Goal: Information Seeking & Learning: Learn about a topic

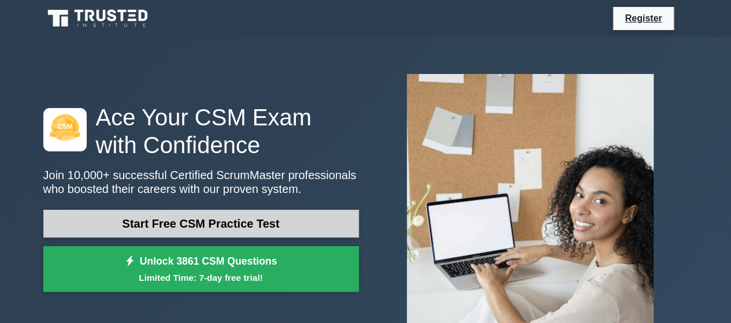
click at [219, 230] on link "Start Free CSM Practice Test" at bounding box center [200, 224] width 315 height 28
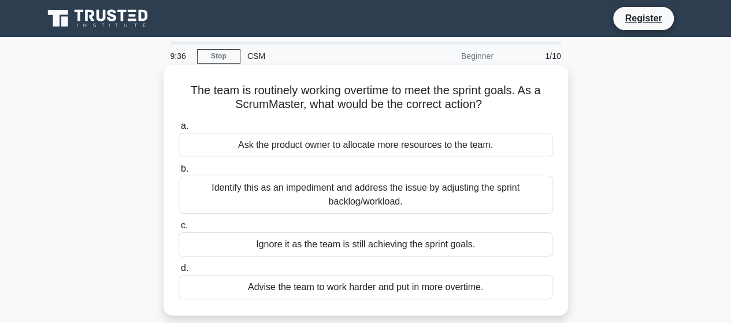
click at [311, 205] on div "Identify this as an impediment and address the issue by adjusting the sprint ba…" at bounding box center [365, 195] width 374 height 38
click at [178, 173] on input "b. Identify this as an impediment and address the issue by adjusting the sprint…" at bounding box center [178, 169] width 0 height 8
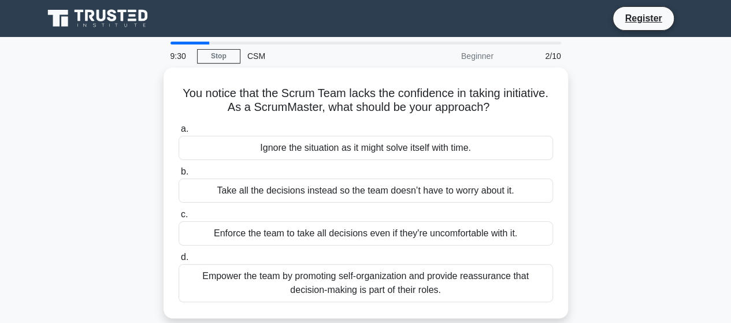
click at [476, 58] on div "Beginner" at bounding box center [449, 55] width 101 height 23
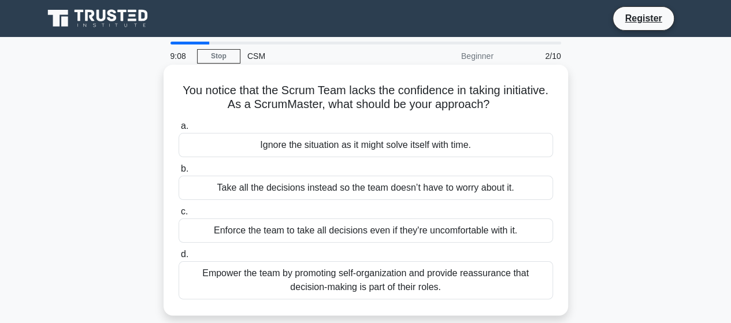
click at [290, 289] on div "Empower the team by promoting self-organization and provide reassurance that de…" at bounding box center [365, 280] width 374 height 38
click at [178, 258] on input "d. Empower the team by promoting self-organization and provide reassurance that…" at bounding box center [178, 255] width 0 height 8
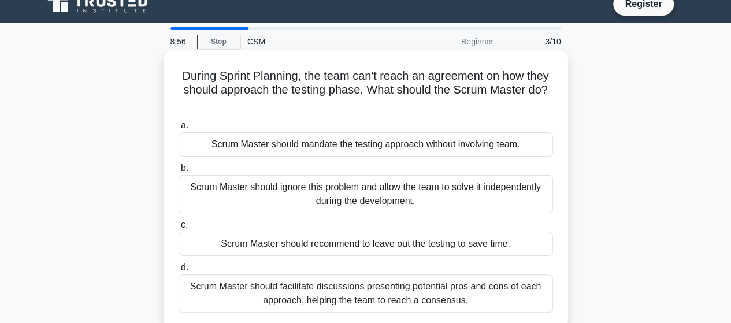
scroll to position [15, 0]
click at [327, 295] on div "Scrum Master should facilitate discussions presenting potential pros and cons o…" at bounding box center [365, 293] width 374 height 38
click at [178, 271] on input "d. Scrum Master should facilitate discussions presenting potential pros and con…" at bounding box center [178, 267] width 0 height 8
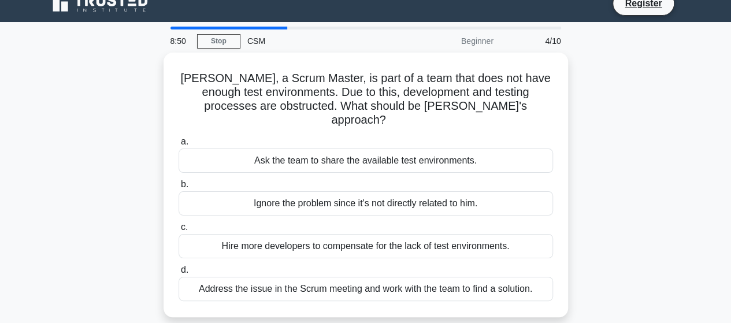
scroll to position [0, 0]
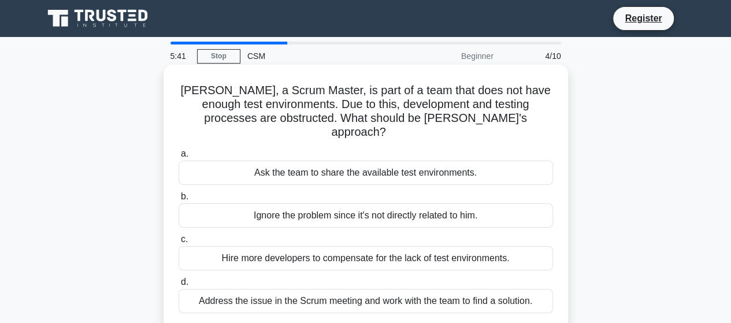
click at [389, 289] on div "Address the issue in the Scrum meeting and work with the team to find a solutio…" at bounding box center [365, 301] width 374 height 24
click at [178, 285] on input "d. Address the issue in the Scrum meeting and work with the team to find a solu…" at bounding box center [178, 282] width 0 height 8
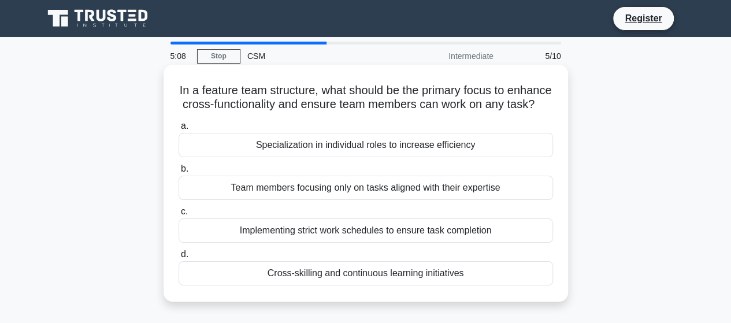
click at [335, 285] on div "Cross-skilling and continuous learning initiatives" at bounding box center [365, 273] width 374 height 24
click at [178, 258] on input "[PERSON_NAME] and continuous learning initiatives" at bounding box center [178, 255] width 0 height 8
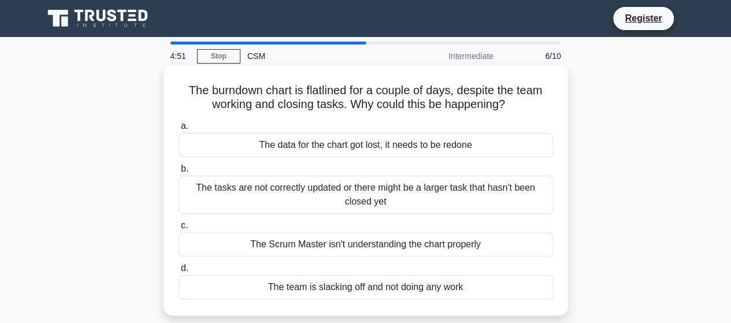
click at [304, 203] on div "The tasks are not correctly updated or there might be a larger task that hasn't…" at bounding box center [365, 195] width 374 height 38
click at [178, 173] on input "b. The tasks are not correctly updated or there might be a larger task that has…" at bounding box center [178, 169] width 0 height 8
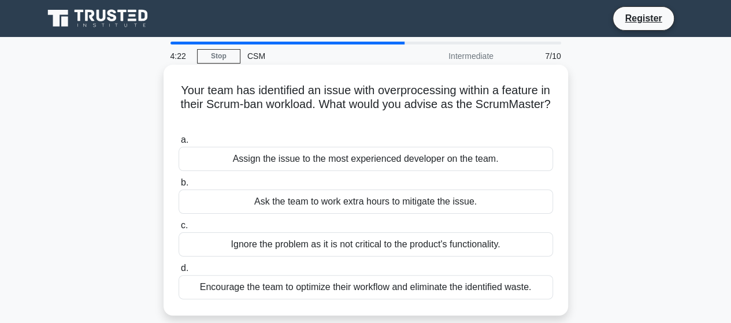
drag, startPoint x: 182, startPoint y: 91, endPoint x: 408, endPoint y: 122, distance: 227.4
click at [408, 122] on h5 "Your team has identified an issue with overprocessing within a feature in their…" at bounding box center [365, 104] width 377 height 43
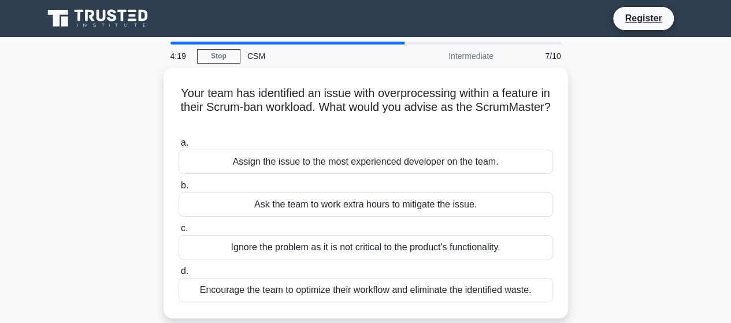
click at [594, 158] on div "Your team has identified an issue with overprocessing within a feature in their…" at bounding box center [365, 200] width 658 height 264
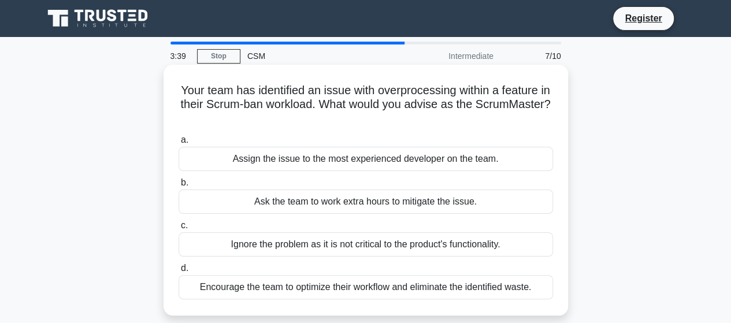
click at [389, 285] on div "Encourage the team to optimize their workflow and eliminate the identified wast…" at bounding box center [365, 287] width 374 height 24
click at [178, 272] on input "d. Encourage the team to optimize their workflow and eliminate the identified w…" at bounding box center [178, 268] width 0 height 8
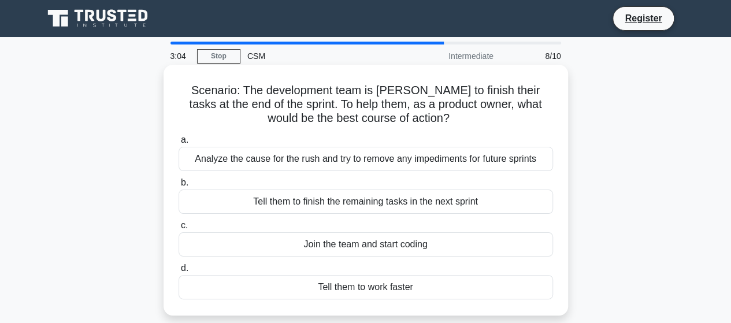
click at [300, 163] on div "Analyze the cause for the rush and try to remove any impediments for future spr…" at bounding box center [365, 159] width 374 height 24
click at [178, 144] on input "a. Analyze the cause for the rush and try to remove any impediments for future …" at bounding box center [178, 140] width 0 height 8
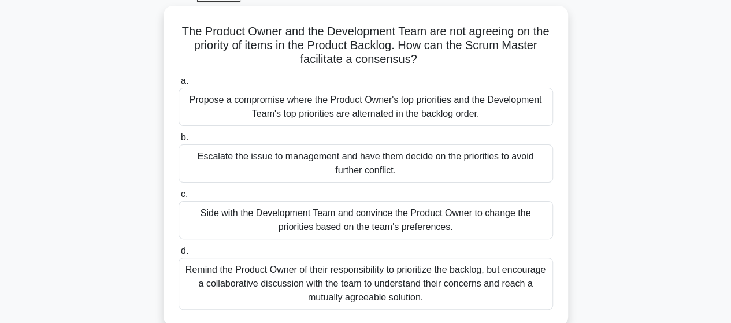
scroll to position [62, 0]
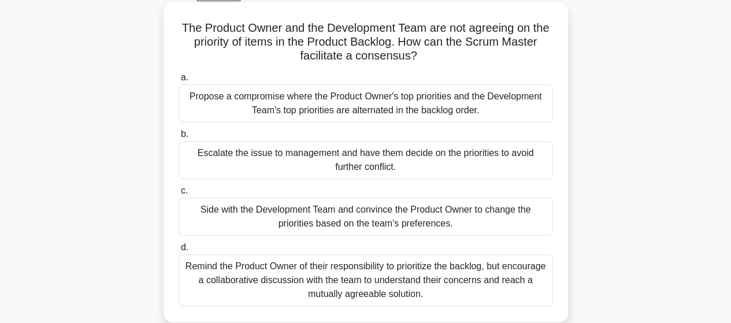
click at [290, 264] on div "Remind the Product Owner of their responsibility to prioritize the backlog, but…" at bounding box center [365, 280] width 374 height 52
click at [178, 251] on input "d. Remind the Product Owner of their responsibility to prioritize the backlog, …" at bounding box center [178, 248] width 0 height 8
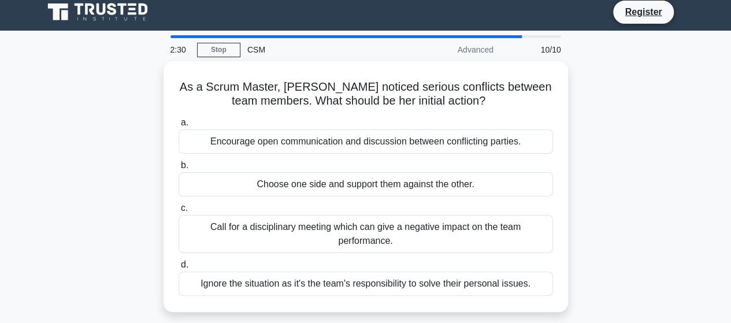
scroll to position [0, 0]
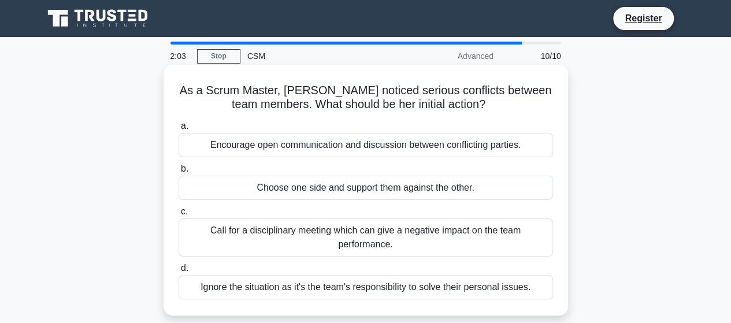
click at [319, 143] on div "Encourage open communication and discussion between conflicting parties." at bounding box center [365, 145] width 374 height 24
click at [178, 130] on input "a. Encourage open communication and discussion between conflicting parties." at bounding box center [178, 126] width 0 height 8
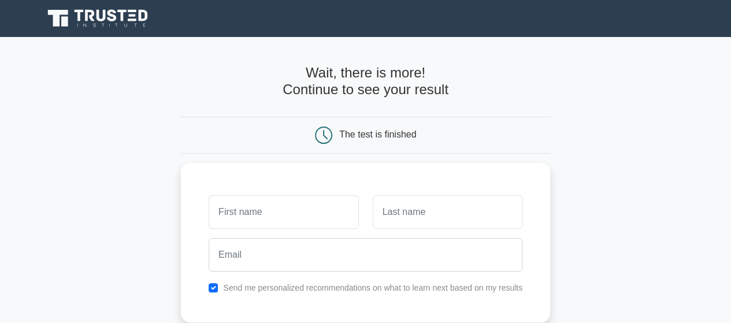
click at [87, 16] on icon at bounding box center [89, 16] width 9 height 12
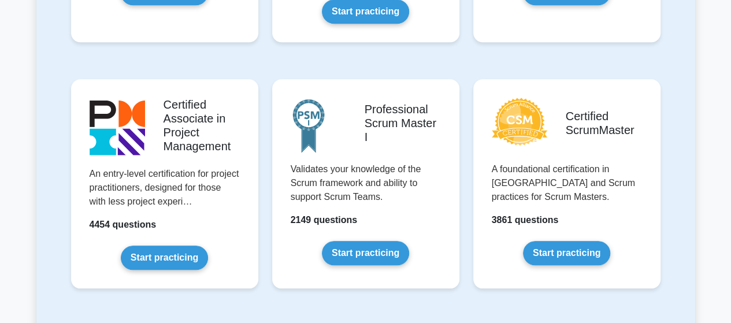
scroll to position [449, 0]
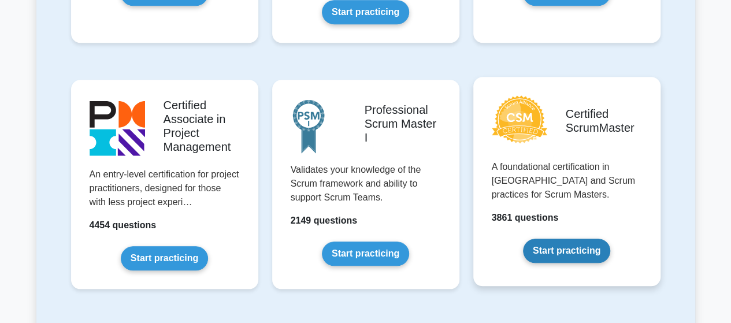
click at [576, 248] on link "Start practicing" at bounding box center [566, 251] width 87 height 24
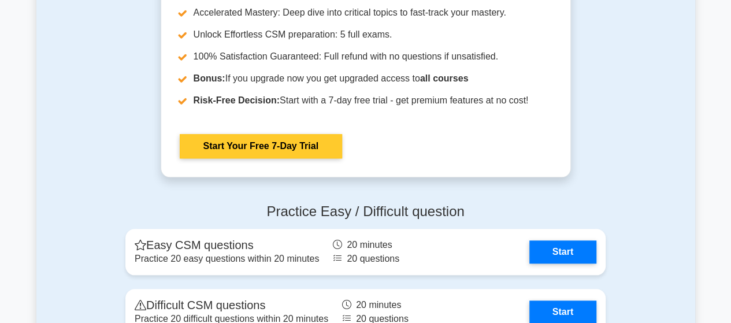
scroll to position [2365, 0]
